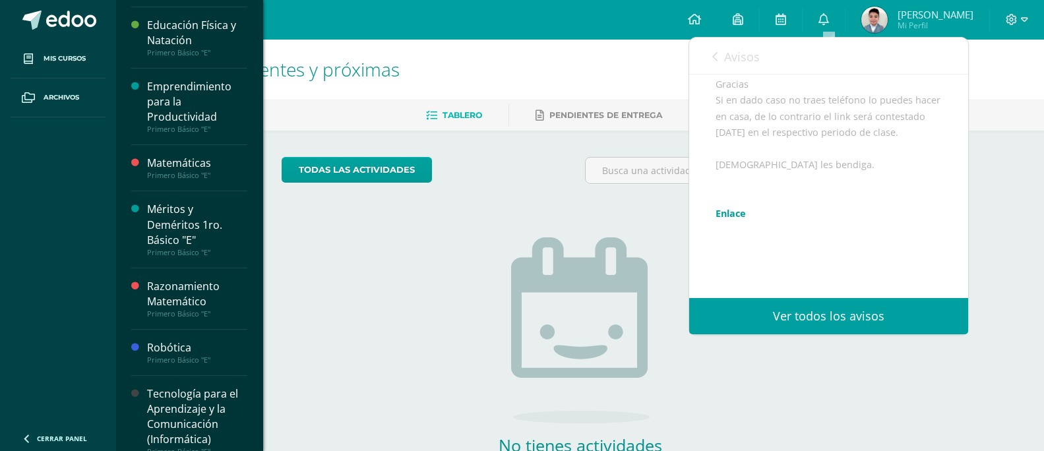
scroll to position [700, 0]
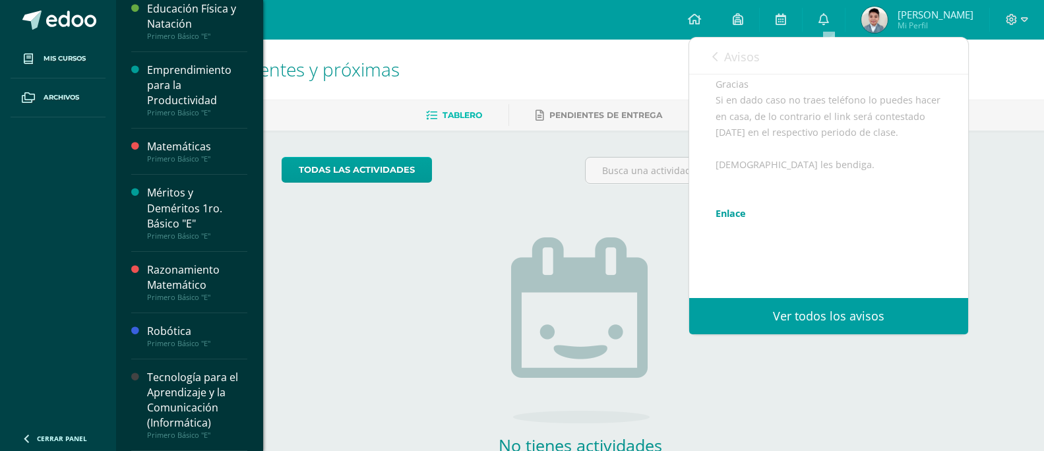
click at [156, 350] on div "Robótica Primero Básico "E"" at bounding box center [189, 336] width 116 height 46
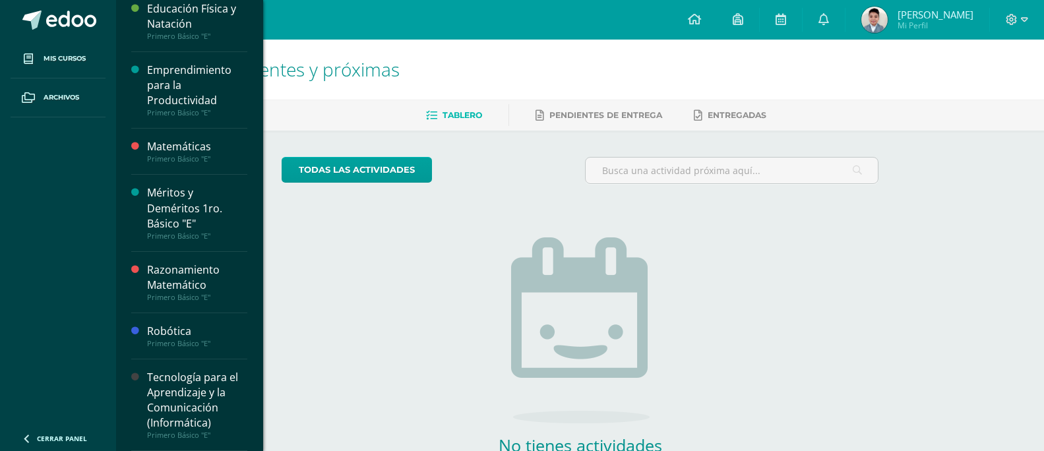
click at [179, 336] on div "Robótica" at bounding box center [197, 331] width 100 height 15
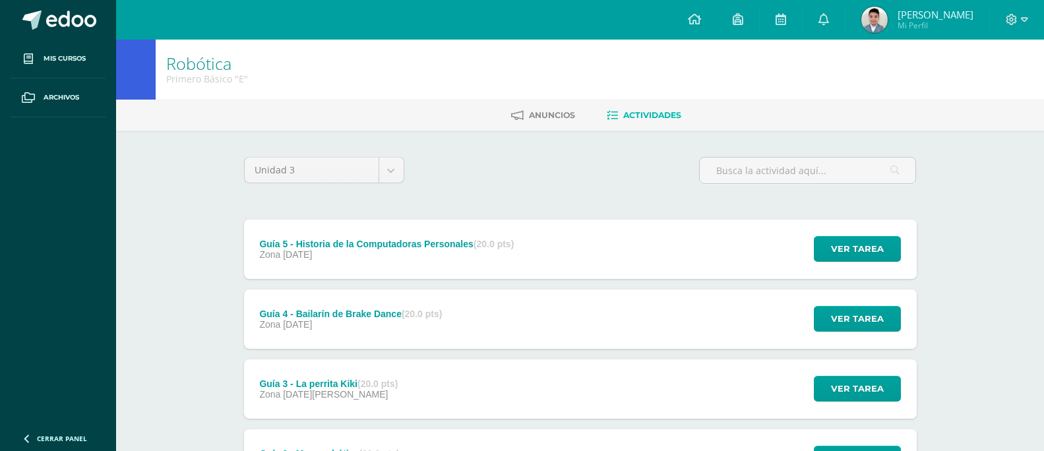
click at [569, 228] on div "Guía 5 - Historia de la Computadoras Personales (20.0 pts) Zona 25 de Julio Ver…" at bounding box center [580, 249] width 673 height 59
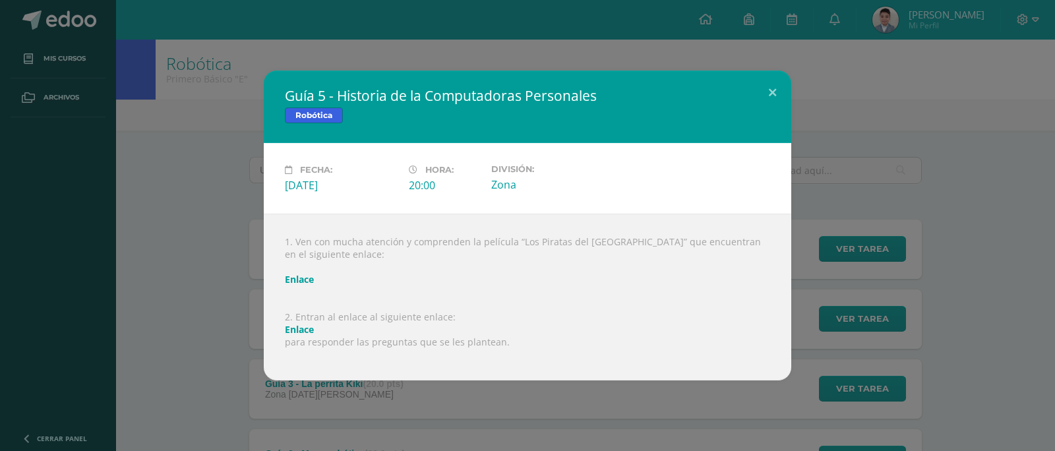
click at [295, 332] on link "Enlace" at bounding box center [299, 329] width 29 height 13
click at [305, 324] on link "Enlace" at bounding box center [299, 329] width 29 height 13
click at [768, 100] on button at bounding box center [773, 93] width 38 height 45
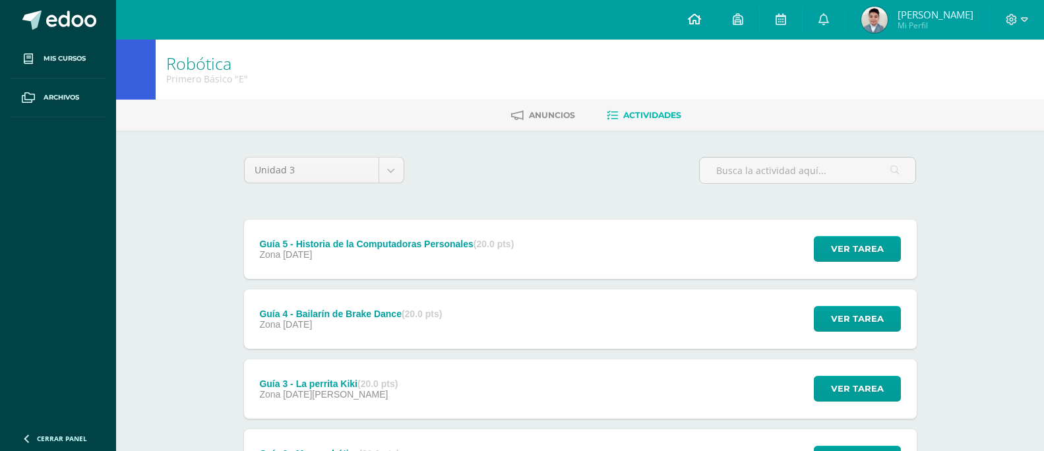
click at [701, 22] on icon at bounding box center [694, 19] width 13 height 12
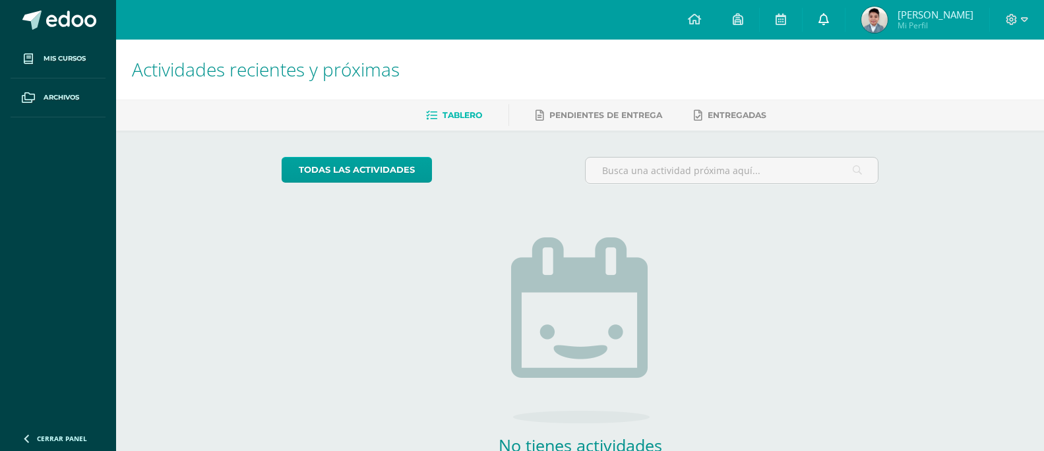
click at [826, 24] on icon at bounding box center [823, 19] width 11 height 12
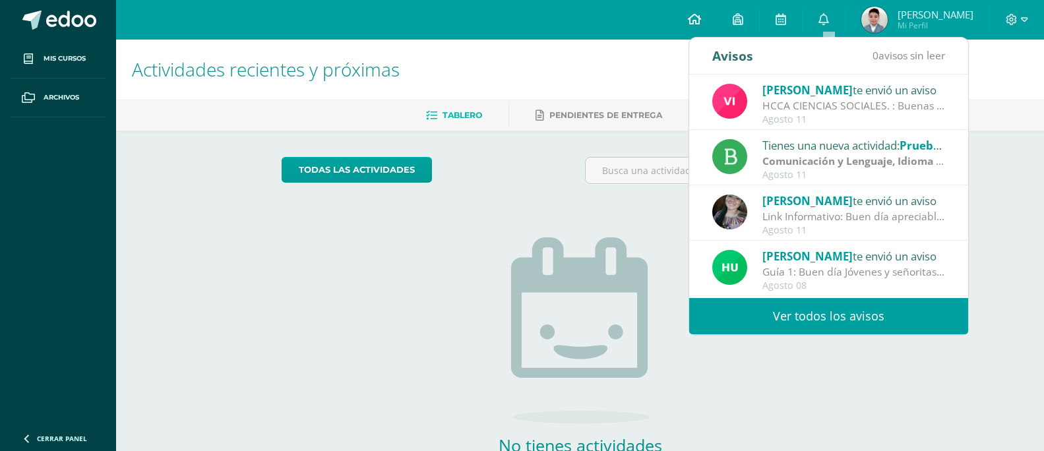
click at [696, 22] on icon at bounding box center [694, 19] width 13 height 12
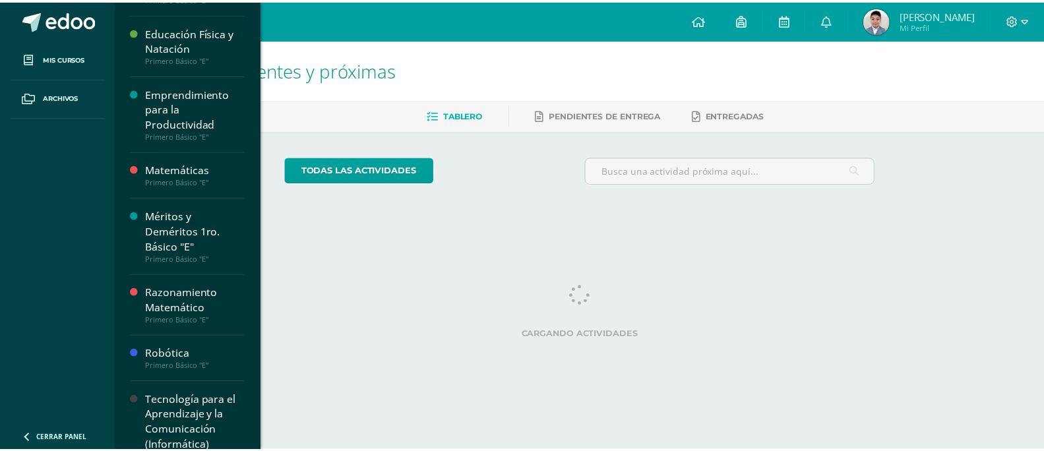
scroll to position [700, 0]
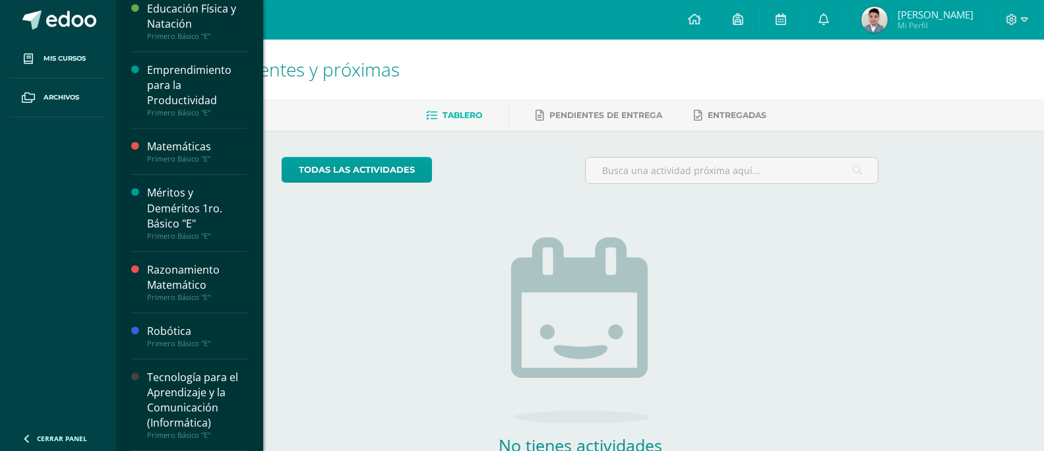
click at [207, 333] on div "Robótica" at bounding box center [197, 331] width 100 height 15
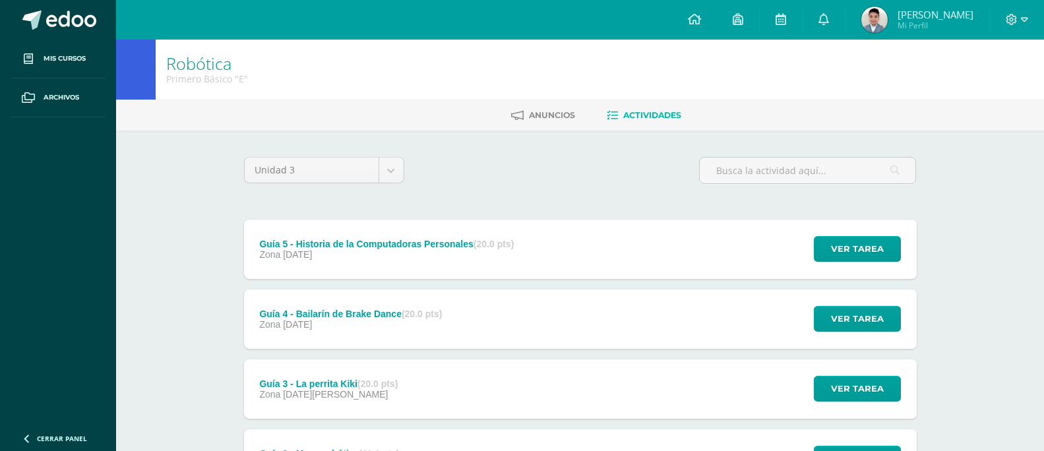
click at [326, 246] on div "Guía 5 - Historia de la Computadoras Personales (20.0 pts)" at bounding box center [386, 244] width 255 height 11
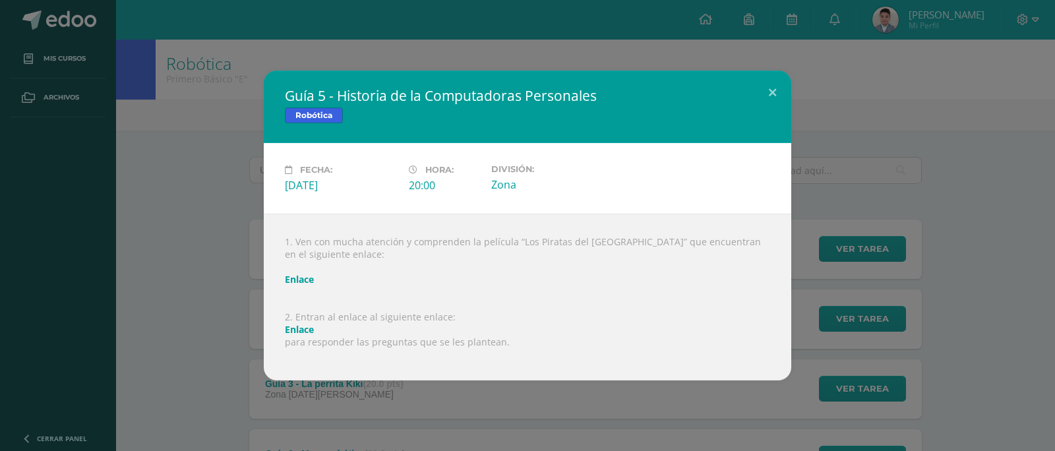
click at [298, 331] on link "Enlace" at bounding box center [299, 329] width 29 height 13
click at [676, 12] on div "Guía 5 - Historia de la Computadoras Personales Robótica Fecha: Viernes 25 de J…" at bounding box center [527, 225] width 1055 height 451
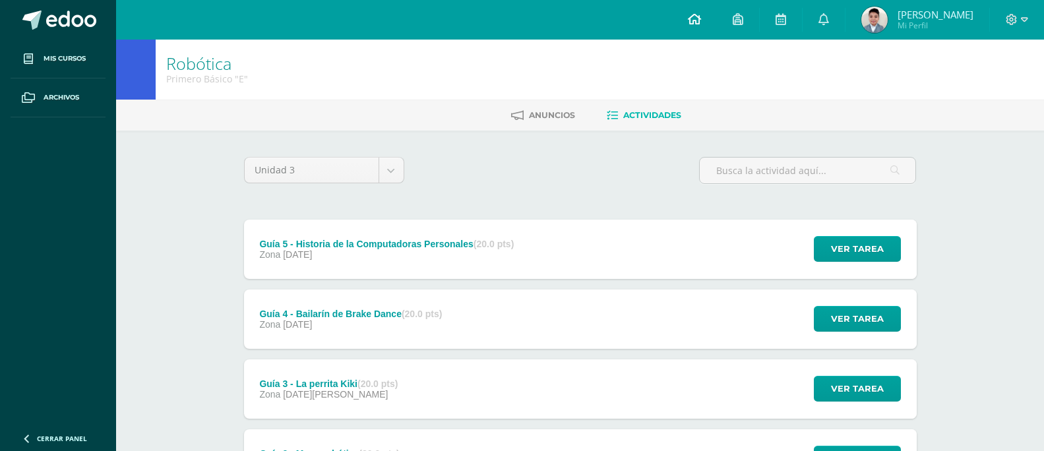
click at [689, 26] on link at bounding box center [694, 20] width 45 height 40
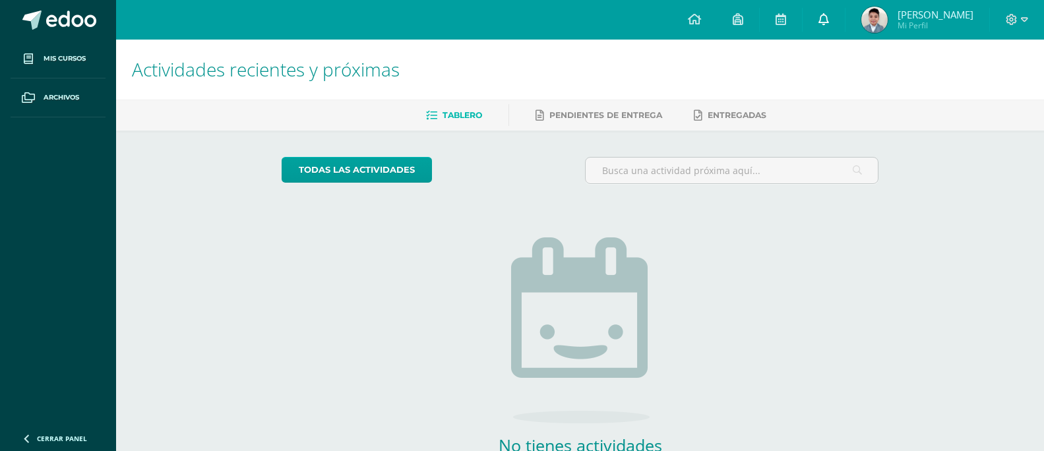
click at [822, 17] on link at bounding box center [824, 20] width 42 height 40
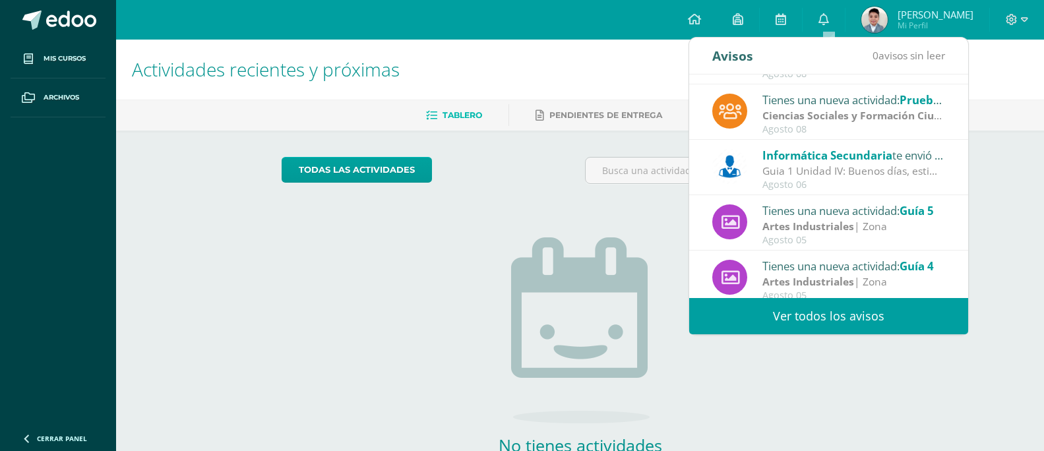
scroll to position [220, 0]
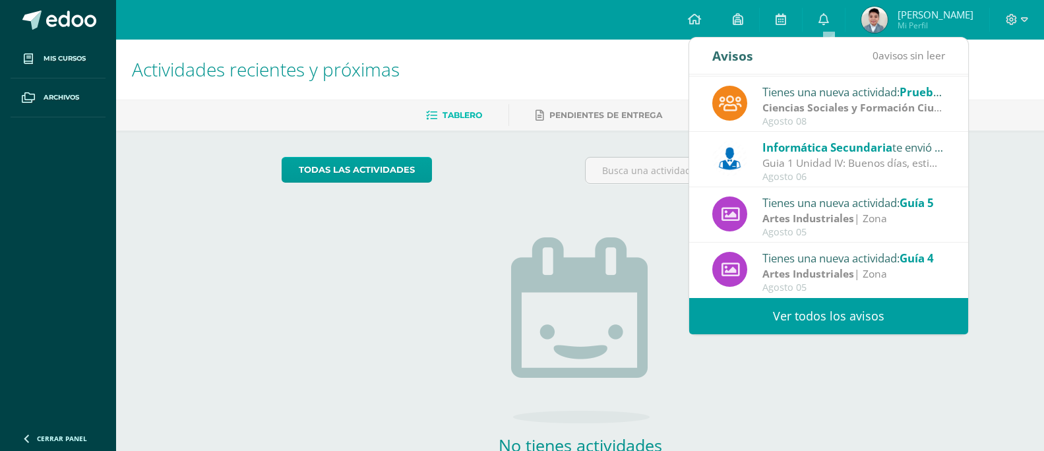
click at [822, 151] on span "Informática Secundaria" at bounding box center [827, 147] width 130 height 15
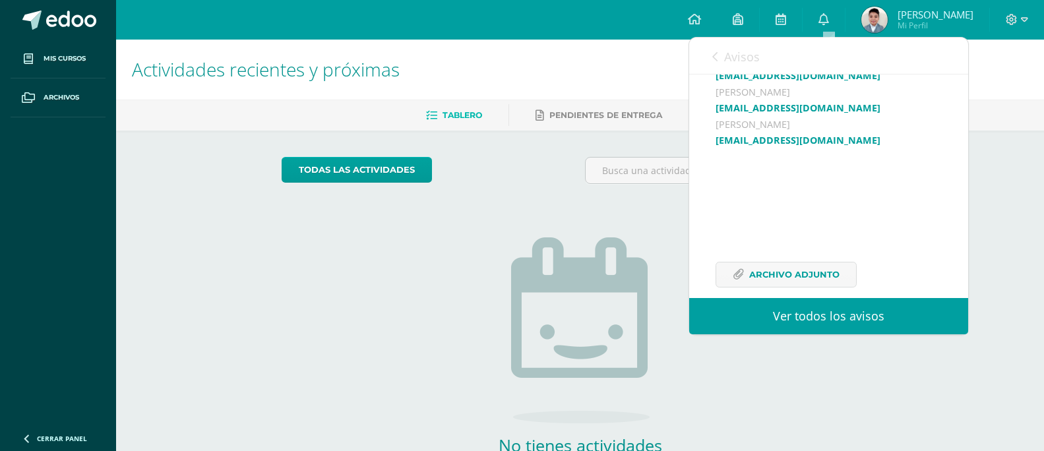
scroll to position [532, 0]
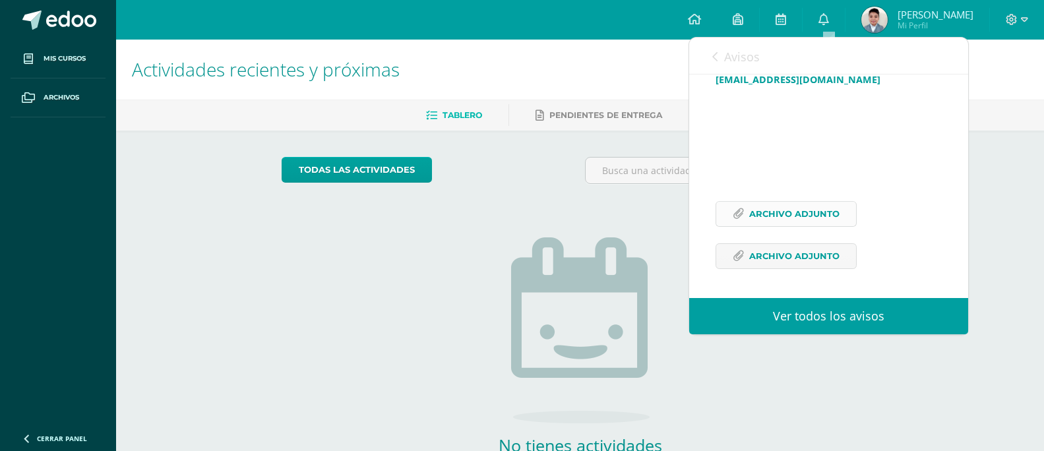
click at [790, 221] on span "Archivo Adjunto" at bounding box center [794, 214] width 90 height 24
